Goal: Task Accomplishment & Management: Complete application form

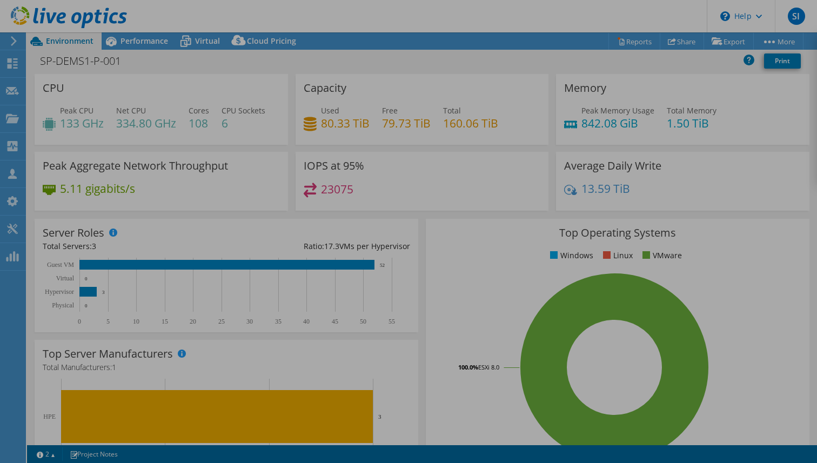
select select "USD"
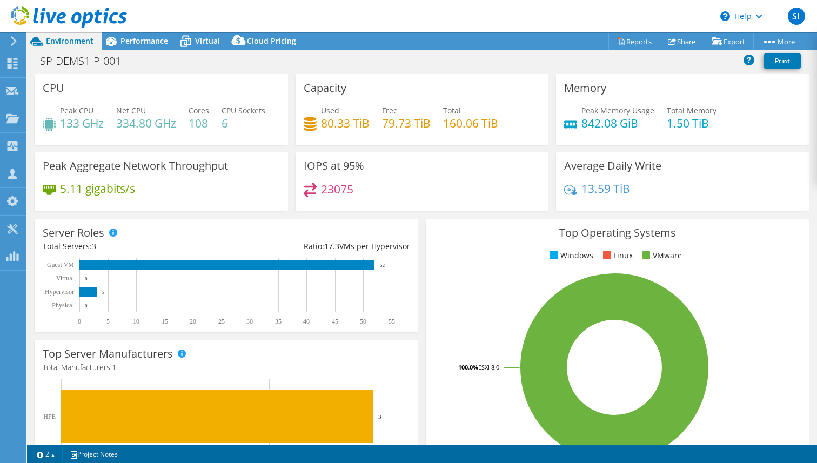
click at [36, 17] on use at bounding box center [69, 17] width 116 height 22
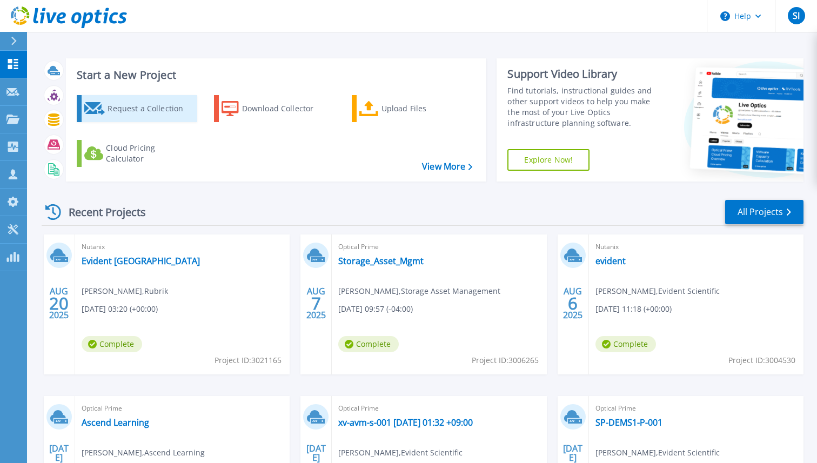
click at [150, 112] on div "Request a Collection" at bounding box center [150, 109] width 86 height 22
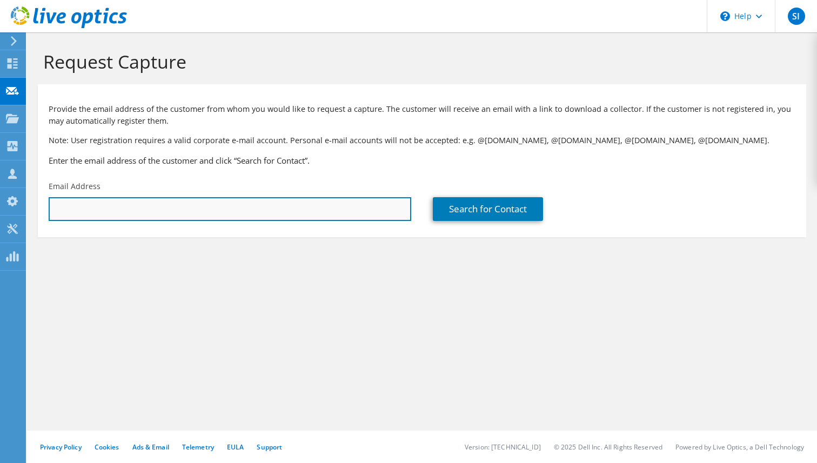
click at [316, 208] on input "text" at bounding box center [230, 209] width 362 height 24
paste input "koconnell@ocutx.com"
type input "koconnell@ocutx.com"
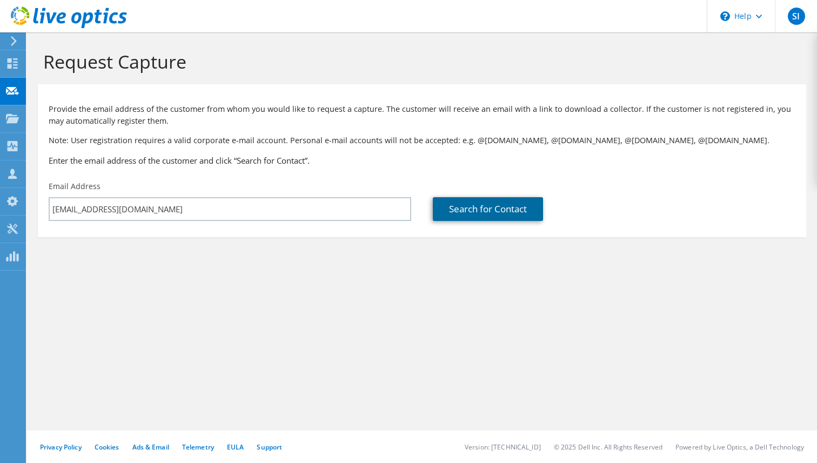
click at [485, 209] on link "Search for Contact" at bounding box center [488, 209] width 110 height 24
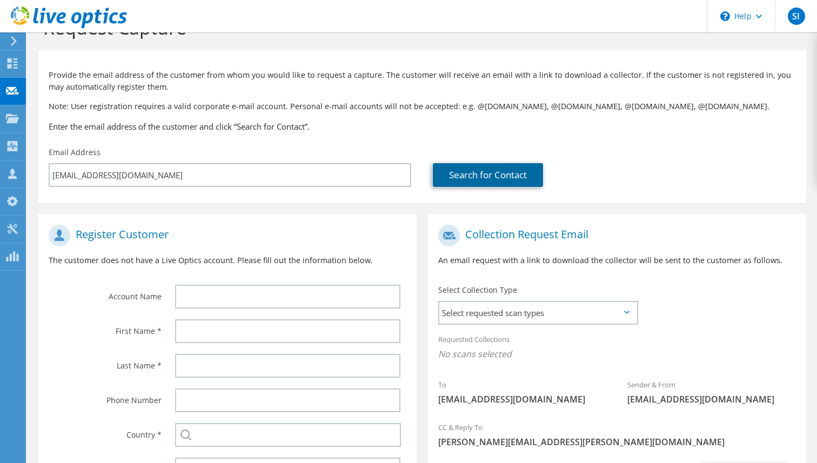
scroll to position [55, 0]
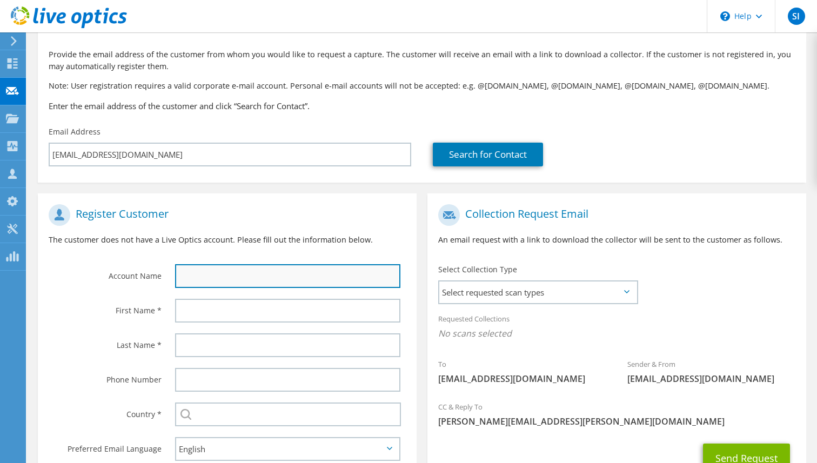
click at [183, 272] on input "text" at bounding box center [287, 276] width 225 height 24
paste input "Ocular Therapeutics"
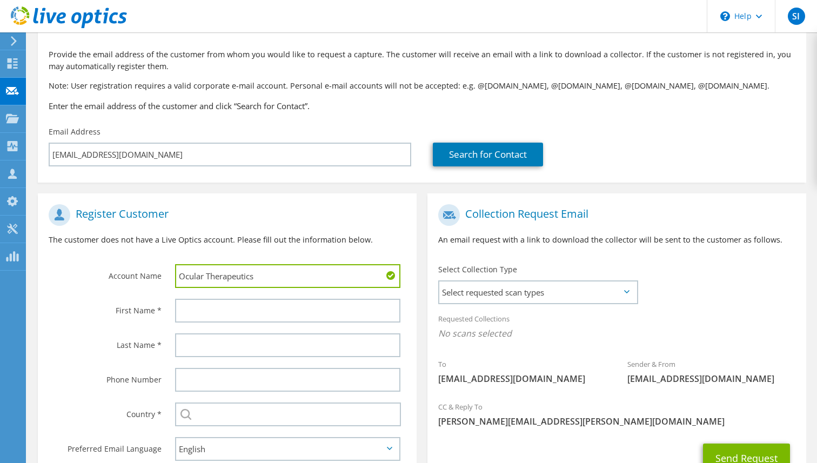
scroll to position [140, 0]
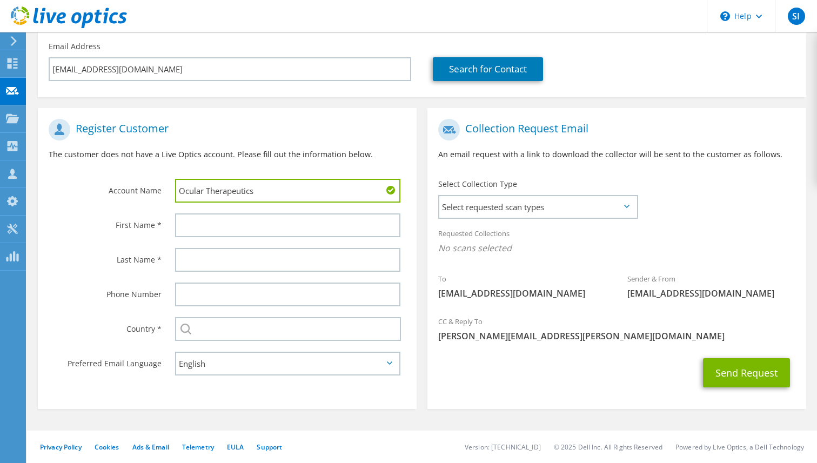
type input "Ocular Therapeutics"
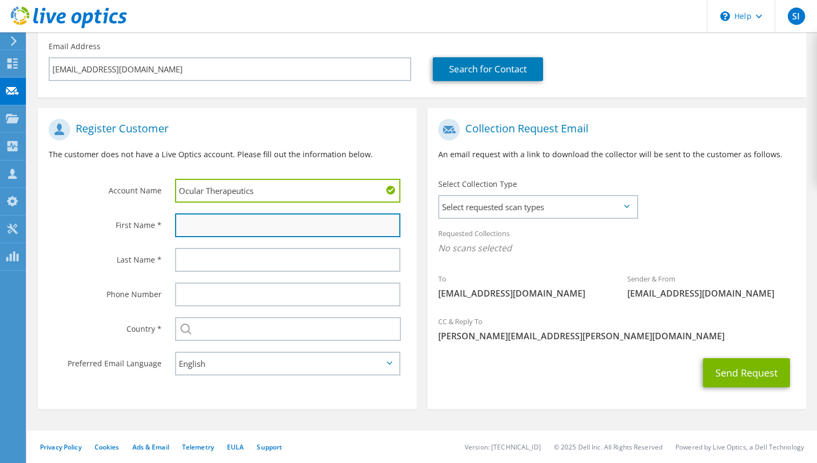
click at [260, 234] on input "text" at bounding box center [287, 225] width 225 height 24
paste input "Kevin O'Connell"
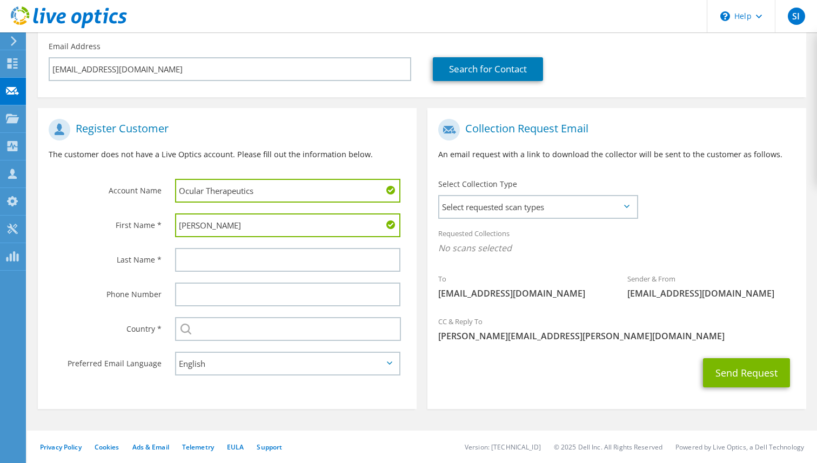
drag, startPoint x: 260, startPoint y: 234, endPoint x: 200, endPoint y: 231, distance: 59.5
click at [200, 231] on input "Kevin O'Connell" at bounding box center [287, 225] width 225 height 24
type input "Kevin"
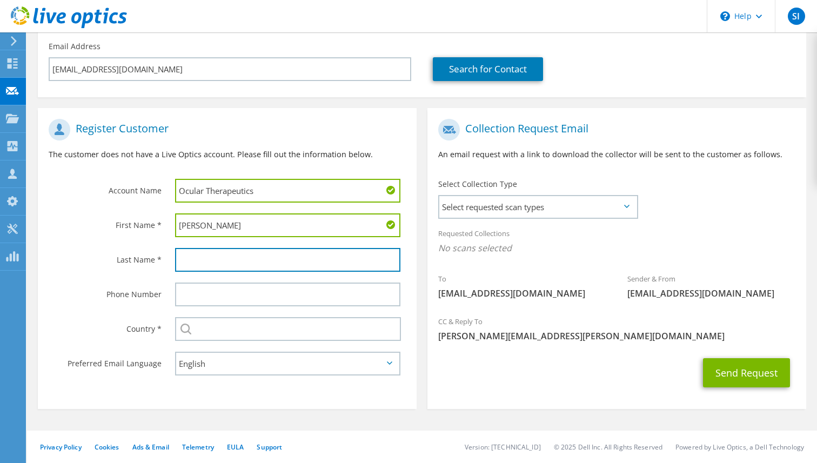
paste input "O'Connell"
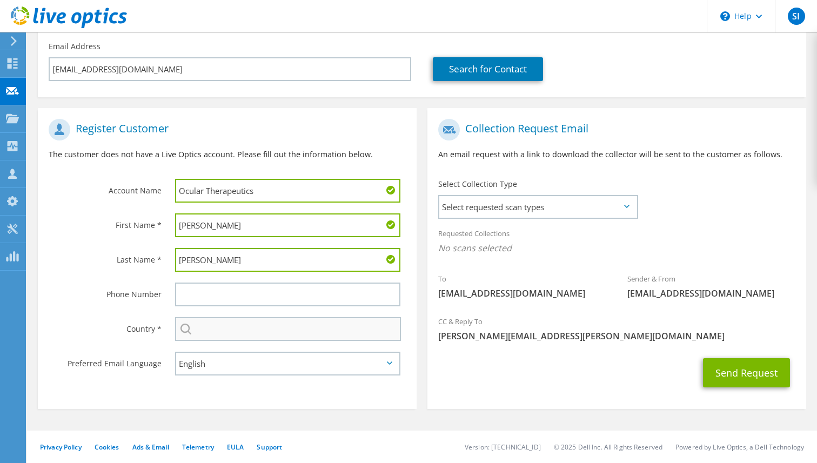
type input "O'Connell"
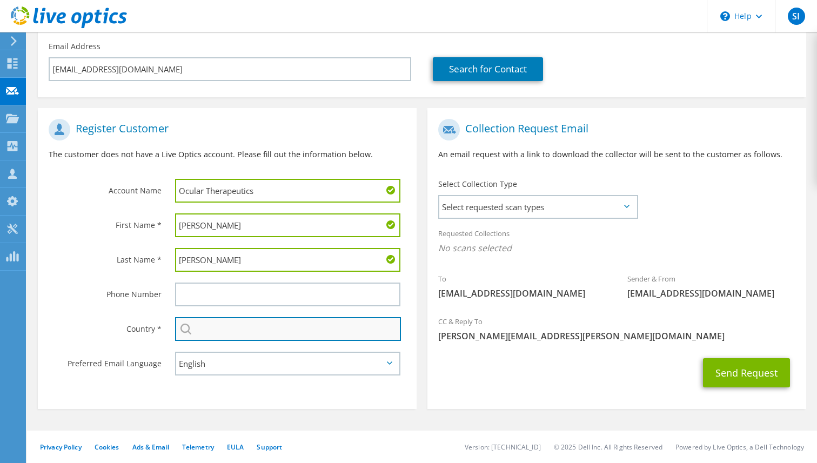
click at [201, 322] on input "text" at bounding box center [288, 329] width 226 height 24
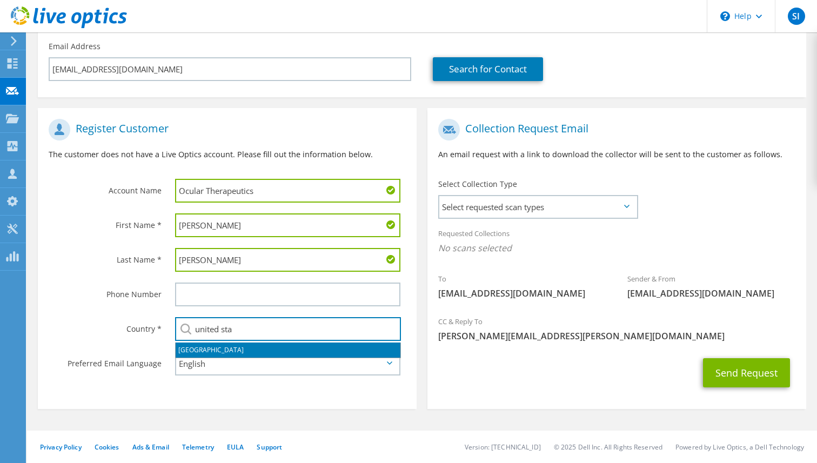
click at [201, 346] on li "[GEOGRAPHIC_DATA]" at bounding box center [288, 349] width 225 height 15
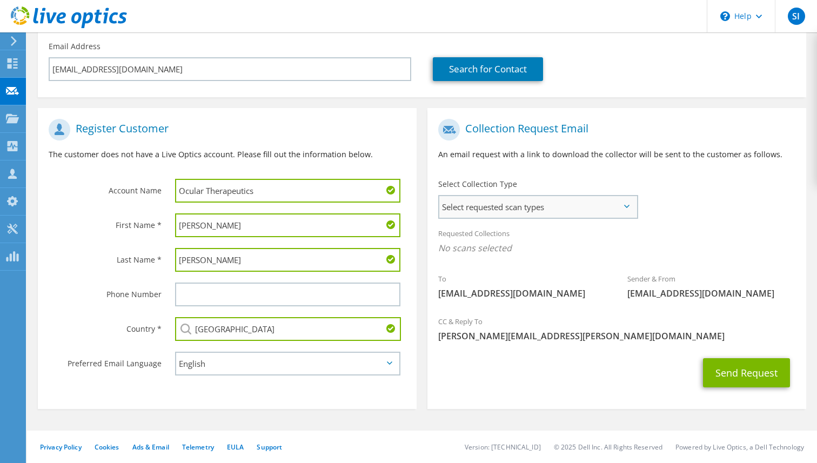
type input "[GEOGRAPHIC_DATA]"
click at [544, 207] on span "Select requested scan types" at bounding box center [537, 207] width 197 height 22
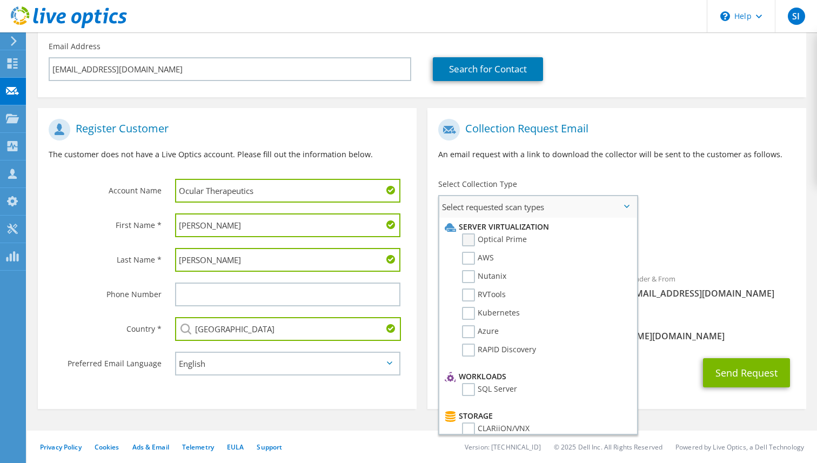
click at [492, 239] on label "Optical Prime" at bounding box center [494, 239] width 65 height 13
click at [0, 0] on input "Optical Prime" at bounding box center [0, 0] width 0 height 0
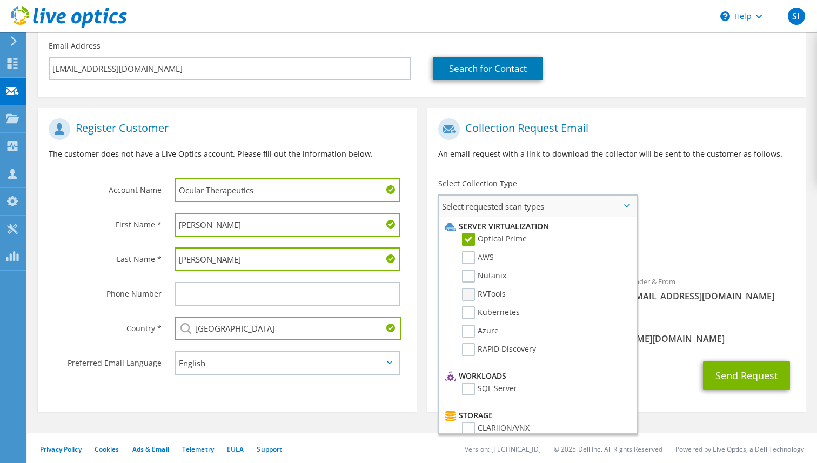
click at [486, 293] on label "RVTools" at bounding box center [484, 294] width 44 height 13
click at [0, 0] on input "RVTools" at bounding box center [0, 0] width 0 height 0
click at [560, 146] on div "Collection Request Email An email request with a link to download the collector…" at bounding box center [616, 143] width 379 height 60
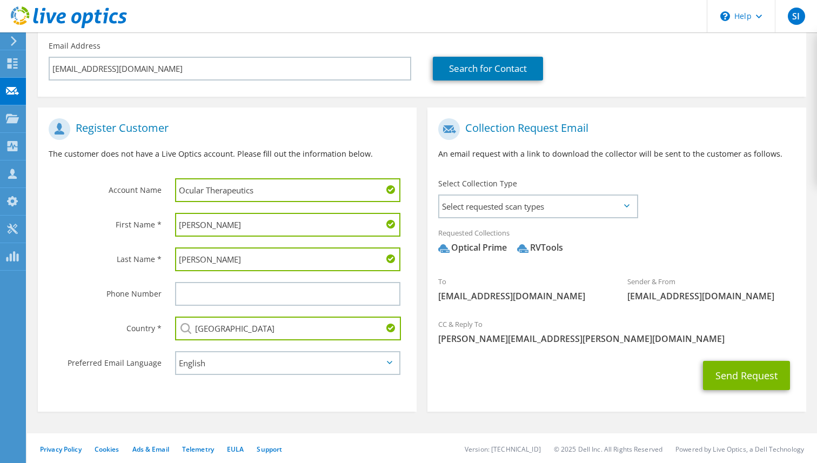
scroll to position [144, 0]
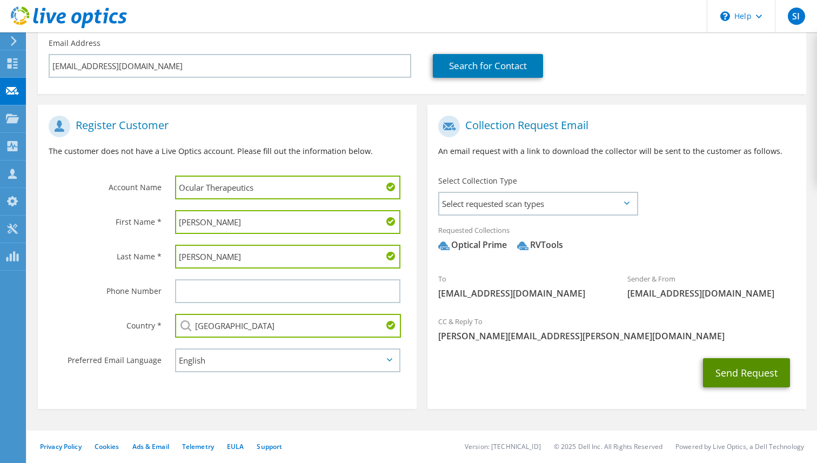
click at [761, 372] on button "Send Request" at bounding box center [746, 372] width 87 height 29
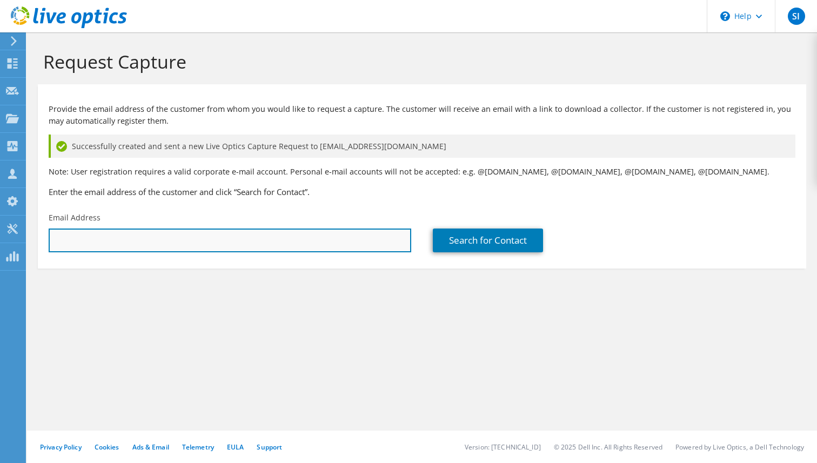
click at [207, 249] on input "text" at bounding box center [230, 240] width 362 height 24
paste input "[EMAIL_ADDRESS][DOMAIN_NAME]"
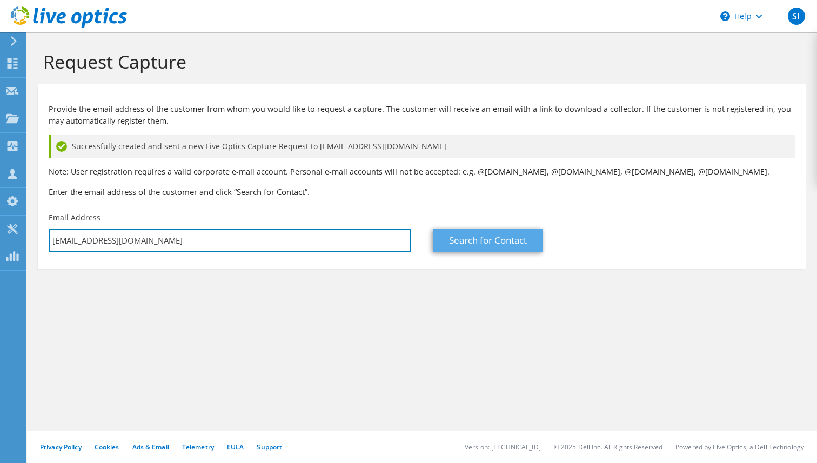
type input "[EMAIL_ADDRESS][DOMAIN_NAME]"
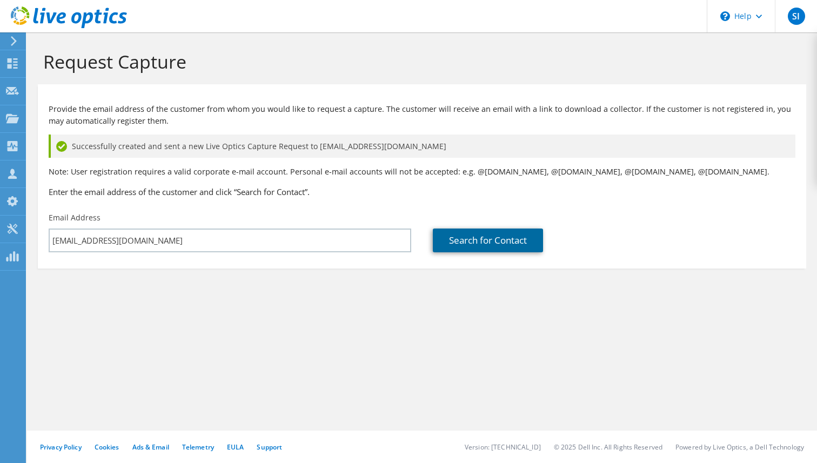
click at [522, 237] on link "Search for Contact" at bounding box center [488, 240] width 110 height 24
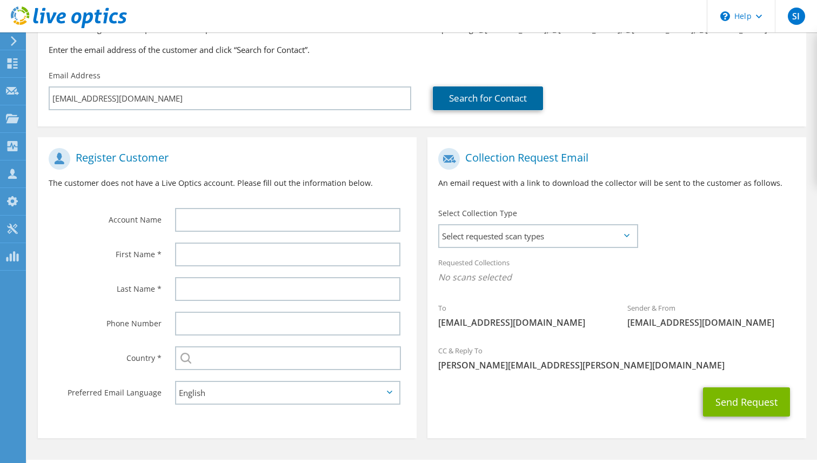
scroll to position [139, 0]
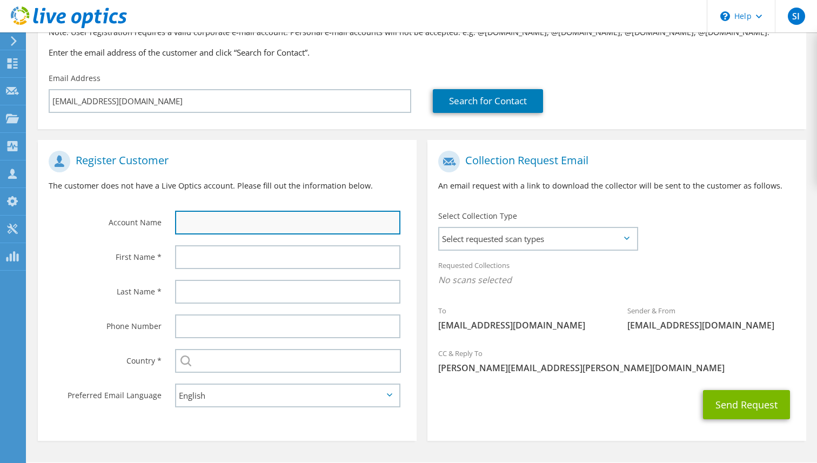
click at [266, 224] on input "text" at bounding box center [287, 223] width 225 height 24
paste input "[PERSON_NAME]"
type input "[PERSON_NAME]"
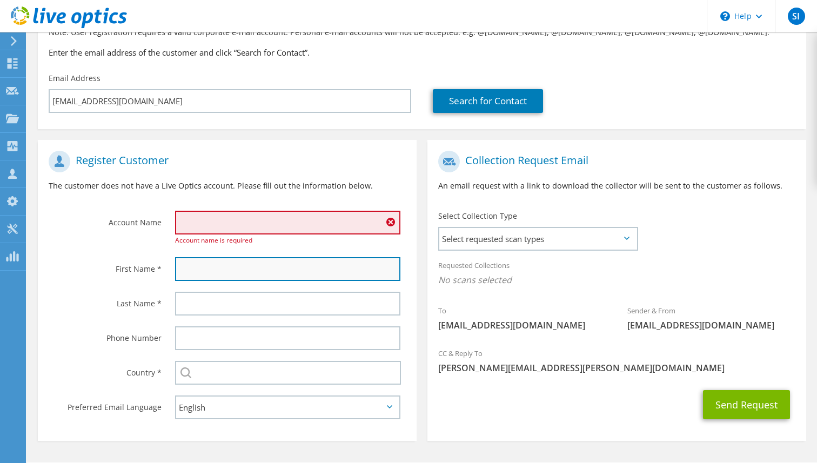
click at [220, 272] on input "text" at bounding box center [287, 269] width 225 height 24
paste input "[PERSON_NAME]"
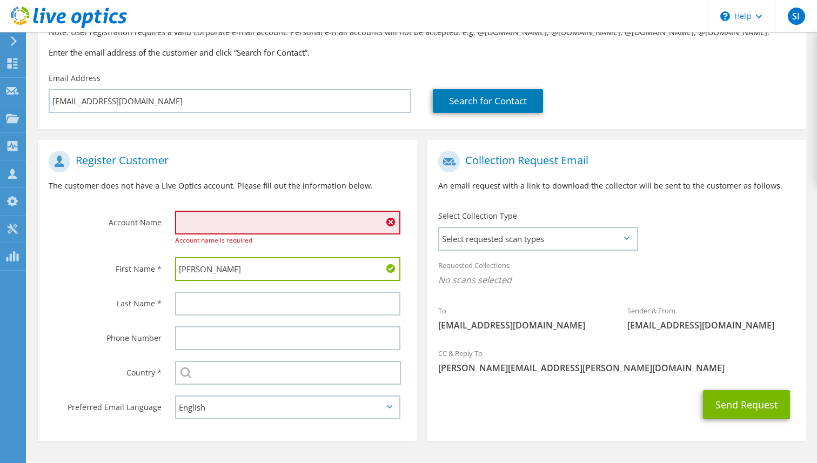
click at [210, 272] on input "[PERSON_NAME]" at bounding box center [287, 269] width 225 height 24
type input "[PERSON_NAME]"
paste input "[PERSON_NAME]"
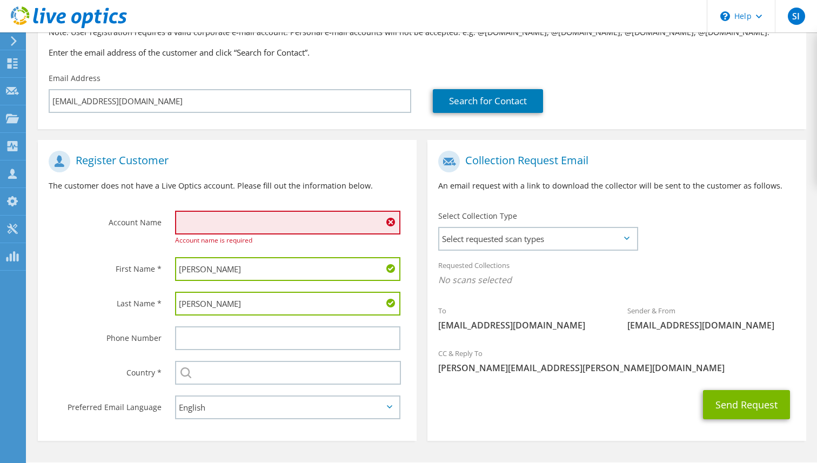
type input "[PERSON_NAME]"
click at [250, 234] on input "text" at bounding box center [287, 223] width 225 height 24
paste input "Ocular Therapeutics"
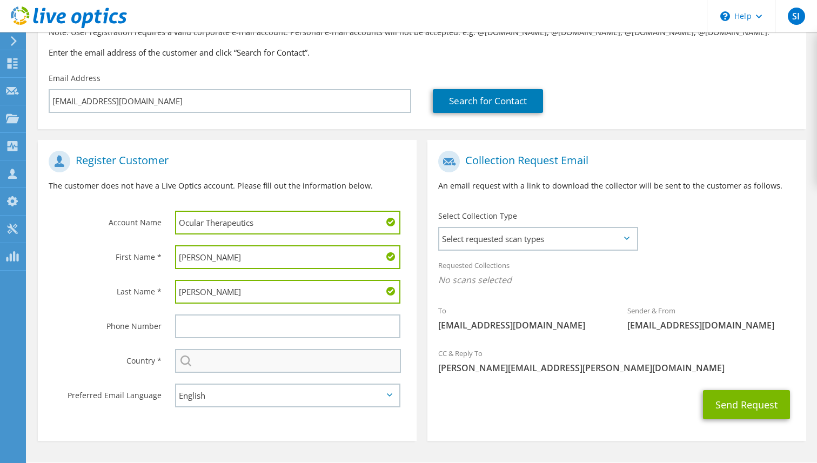
type input "Ocular Therapeutics"
click at [211, 369] on input "text" at bounding box center [288, 361] width 226 height 24
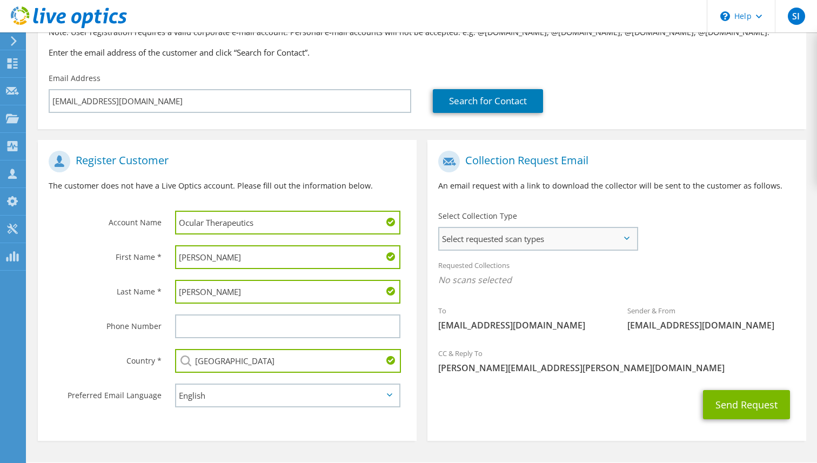
type input "[GEOGRAPHIC_DATA]"
click at [559, 249] on span "Select requested scan types" at bounding box center [537, 239] width 197 height 22
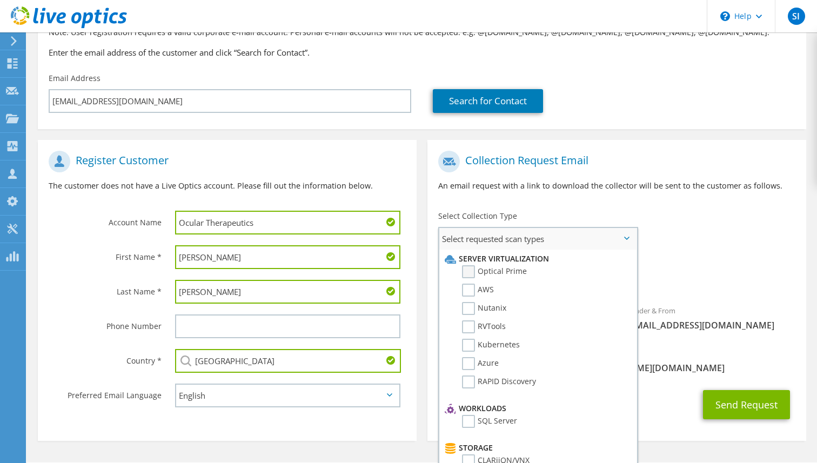
click at [496, 272] on label "Optical Prime" at bounding box center [494, 271] width 65 height 13
click at [0, 0] on input "Optical Prime" at bounding box center [0, 0] width 0 height 0
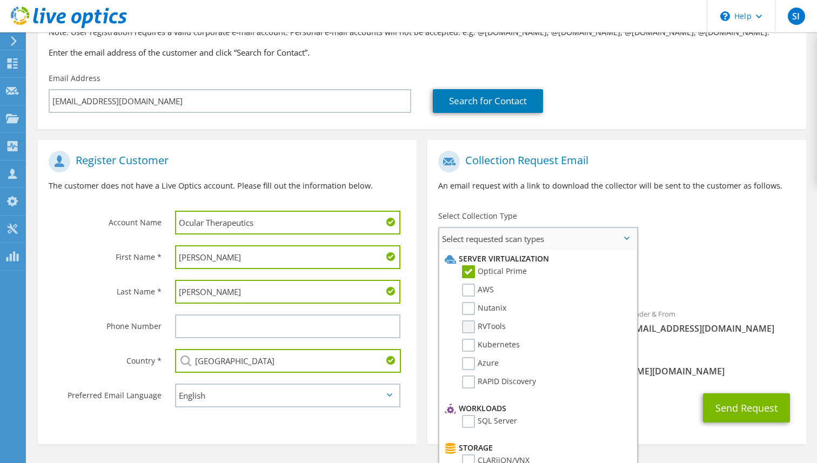
click at [492, 322] on label "RVTools" at bounding box center [484, 326] width 44 height 13
click at [0, 0] on input "RVTools" at bounding box center [0, 0] width 0 height 0
click at [745, 253] on div "To [EMAIL_ADDRESS][DOMAIN_NAME] Sender & From [EMAIL_ADDRESS][DOMAIN_NAME]" at bounding box center [616, 245] width 379 height 200
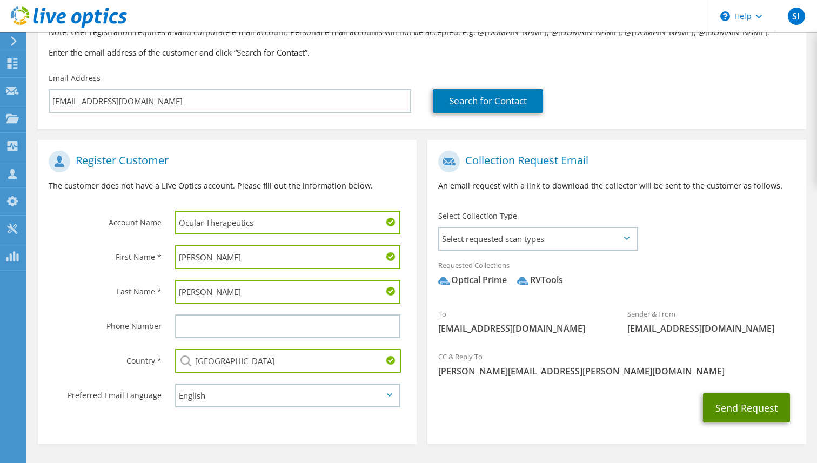
click at [727, 409] on button "Send Request" at bounding box center [746, 407] width 87 height 29
